Goal: Information Seeking & Learning: Learn about a topic

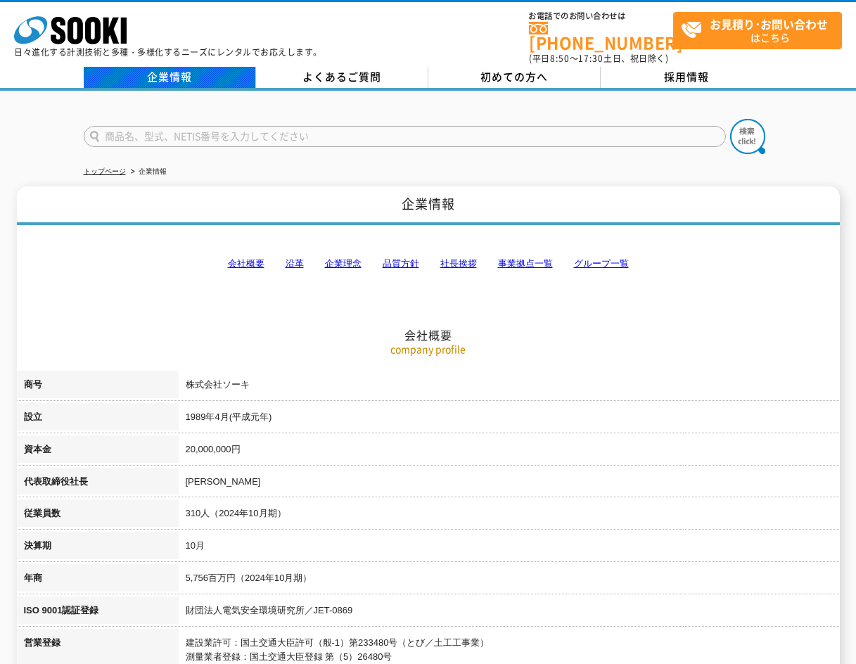
click at [205, 67] on link "企業情報" at bounding box center [170, 77] width 172 height 21
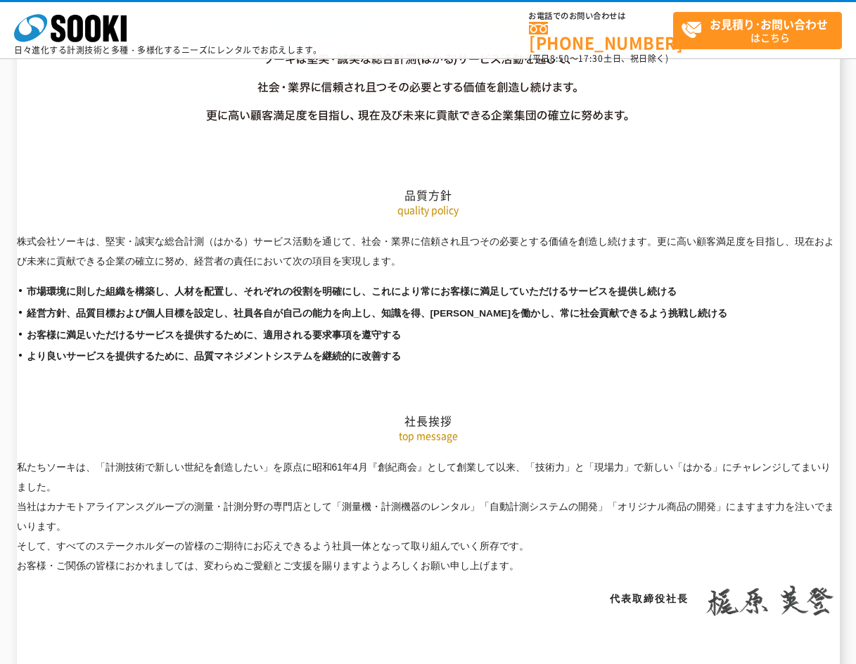
scroll to position [2391, 0]
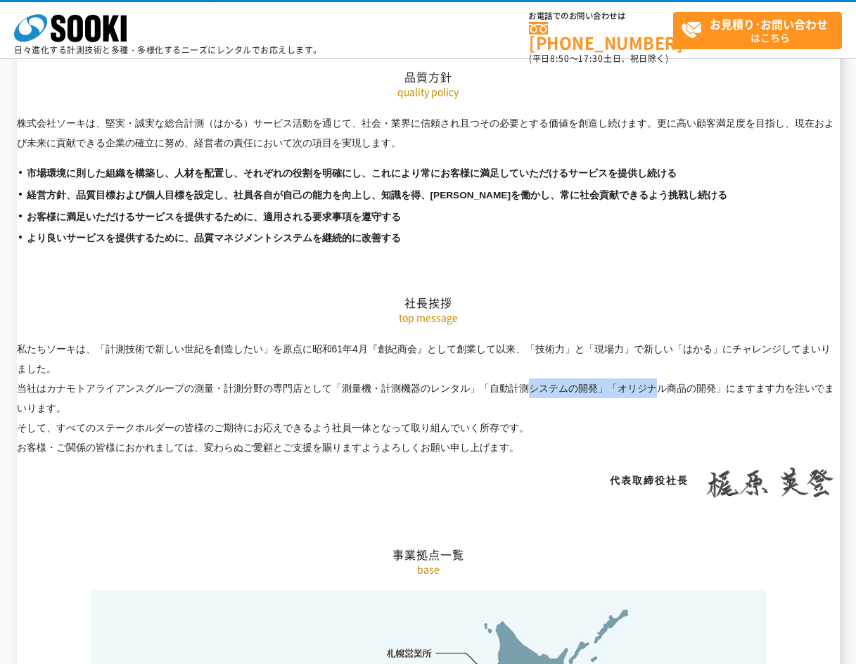
drag, startPoint x: 342, startPoint y: 357, endPoint x: 470, endPoint y: 359, distance: 127.3
click at [470, 153] on p "私たちソーキは、「計測技術で新しい世紀を創造したい」を原点に[DATE]『創紀商会』として創業して以来、「技術力」と「現場力」で新しい「はかる」にチャレンジし…" at bounding box center [428, 132] width 823 height 39
copy p "測量機・計測機器のレンタル"
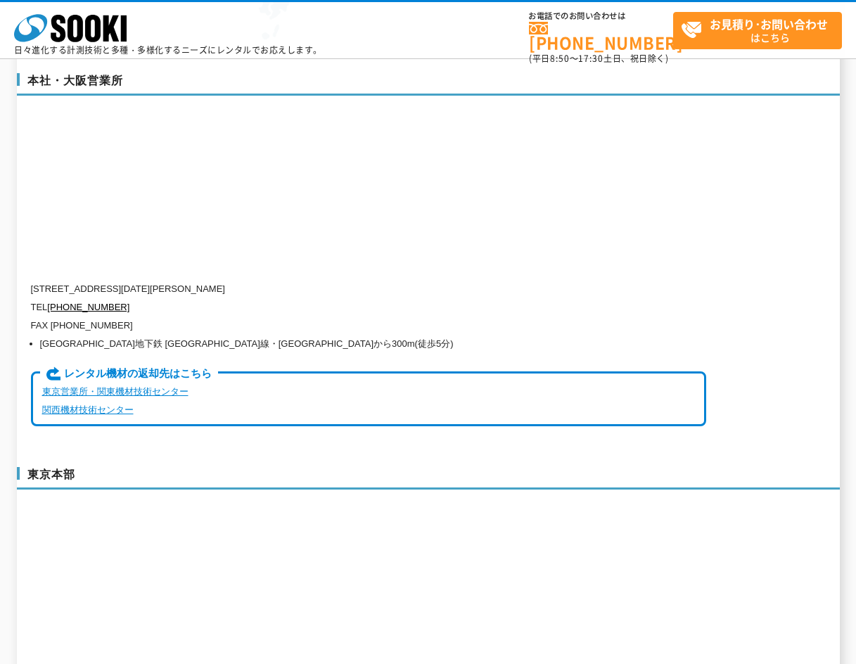
scroll to position [3295, 0]
